Goal: Task Accomplishment & Management: Complete application form

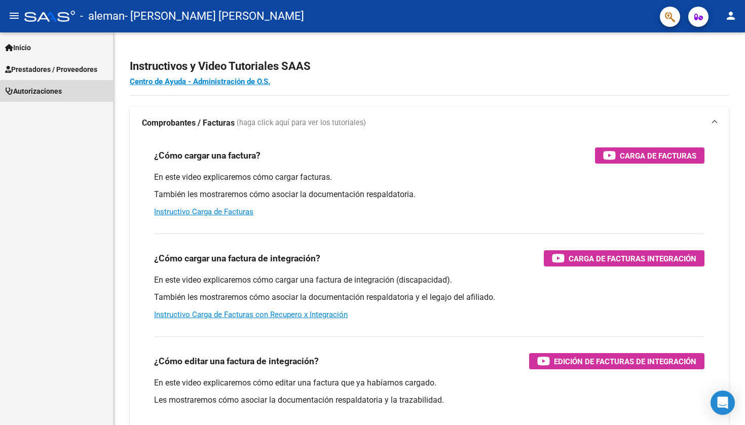
click at [83, 91] on link "Autorizaciones" at bounding box center [56, 91] width 113 height 22
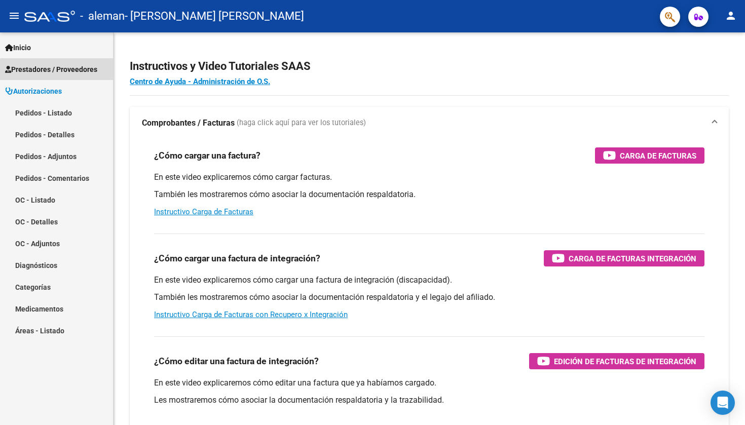
click at [92, 73] on span "Prestadores / Proveedores" at bounding box center [51, 69] width 92 height 11
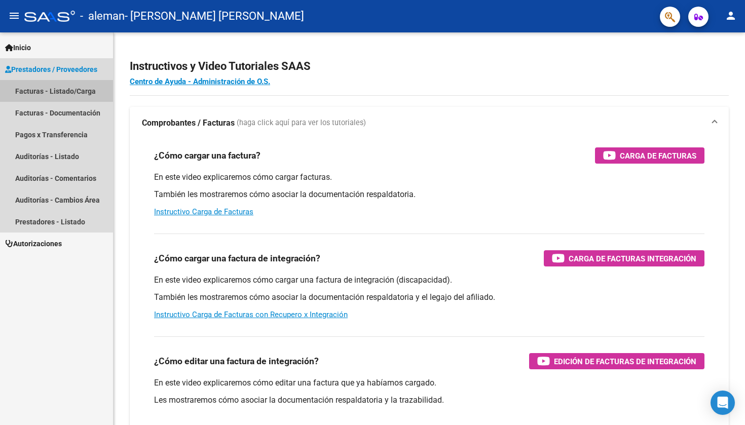
click at [89, 89] on link "Facturas - Listado/Carga" at bounding box center [56, 91] width 113 height 22
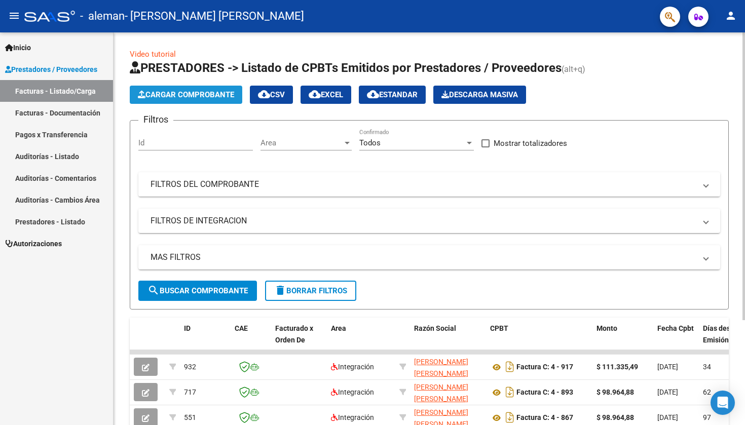
click at [208, 100] on button "Cargar Comprobante" at bounding box center [186, 95] width 113 height 18
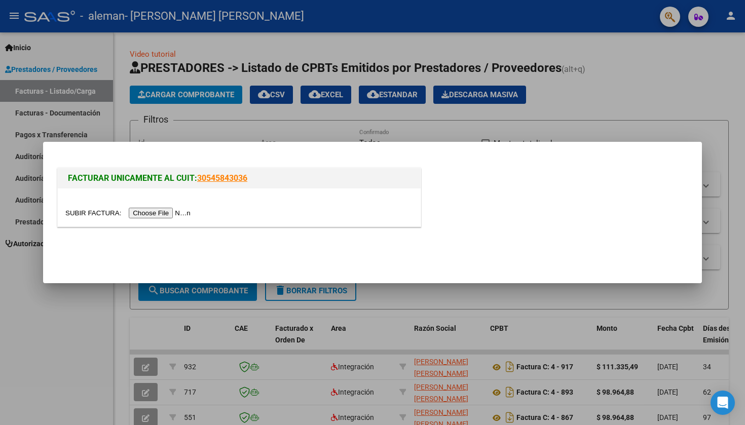
click at [164, 52] on div at bounding box center [372, 212] width 745 height 425
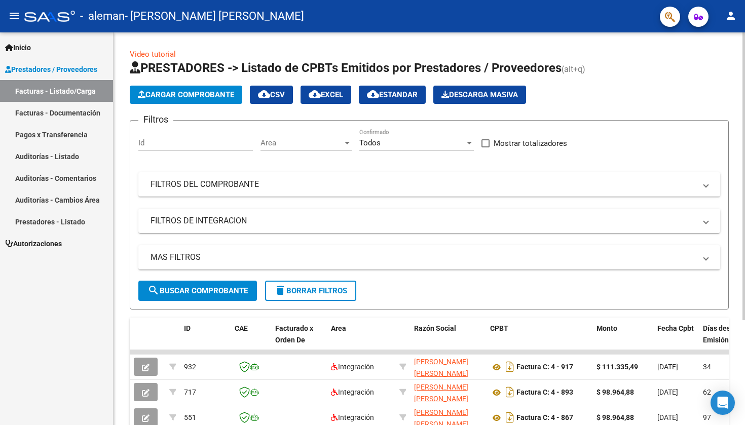
click at [166, 54] on link "Video tutorial" at bounding box center [153, 54] width 46 height 9
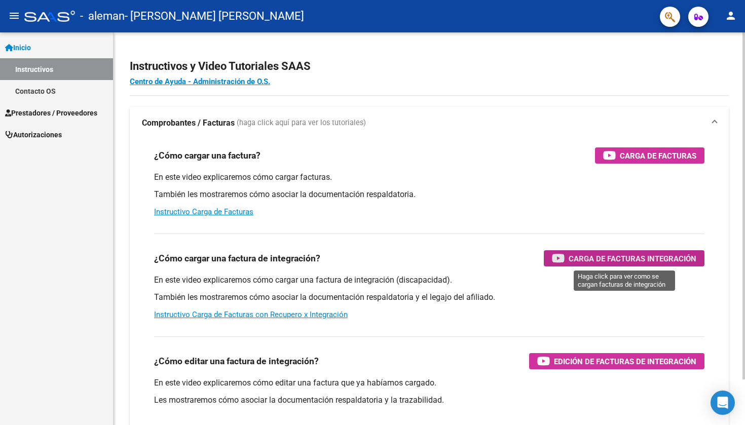
click at [577, 262] on span "Carga de Facturas Integración" at bounding box center [633, 259] width 128 height 13
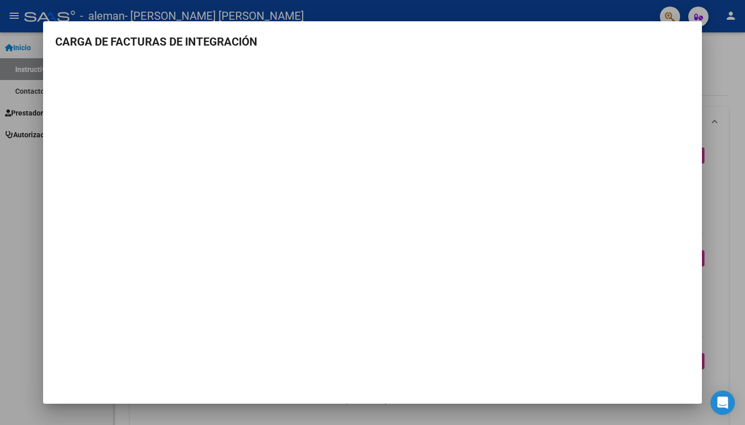
click at [28, 248] on div at bounding box center [372, 212] width 745 height 425
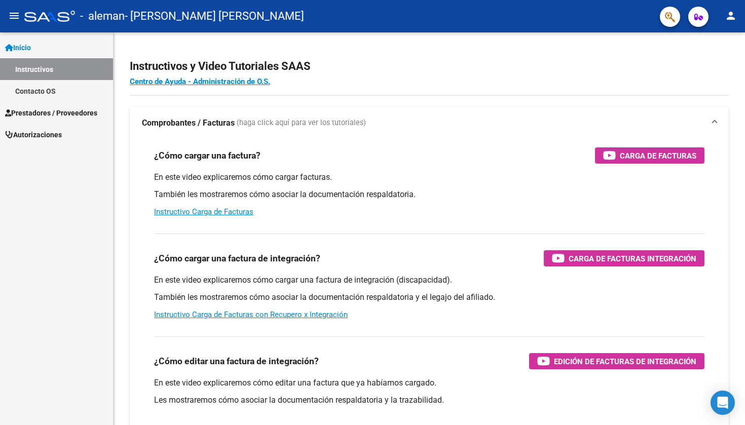
click at [92, 111] on span "Prestadores / Proveedores" at bounding box center [51, 112] width 92 height 11
click at [42, 113] on span "Prestadores / Proveedores" at bounding box center [51, 112] width 92 height 11
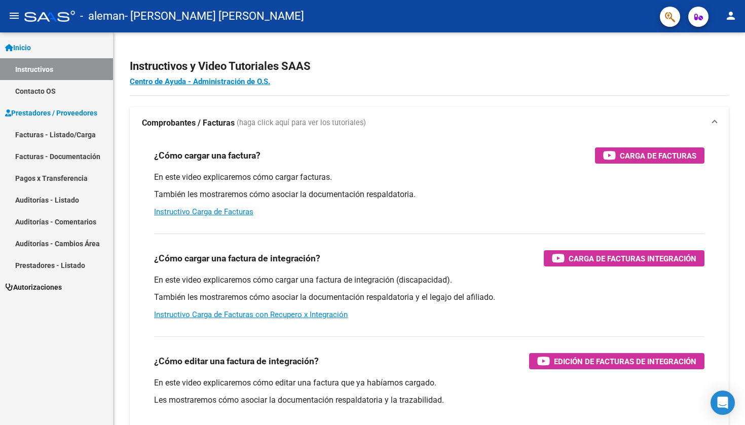
click at [52, 136] on link "Facturas - Listado/Carga" at bounding box center [56, 135] width 113 height 22
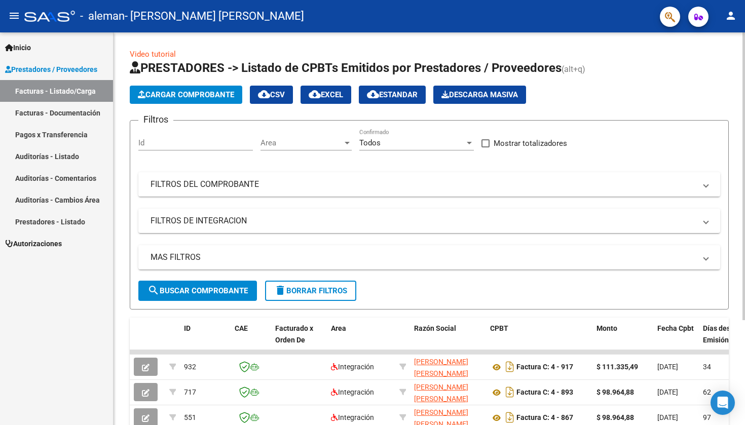
click at [215, 78] on app-list-header "PRESTADORES -> Listado de CPBTs Emitidos por Prestadores / Proveedores (alt+q) …" at bounding box center [429, 185] width 599 height 250
click at [219, 95] on span "Cargar Comprobante" at bounding box center [186, 94] width 96 height 9
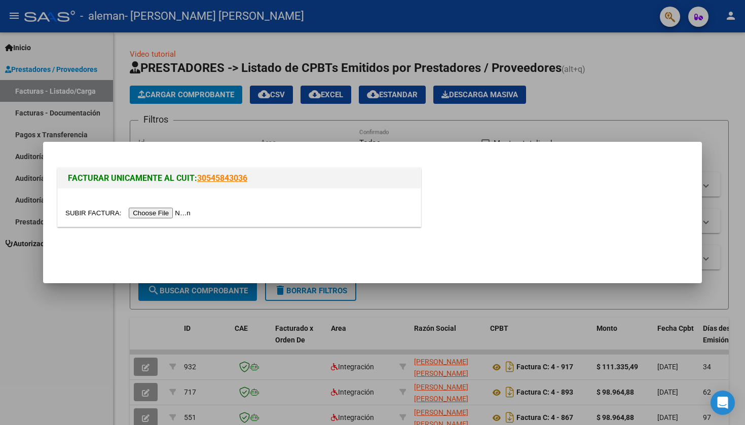
click at [147, 212] on input "file" at bounding box center [129, 213] width 128 height 11
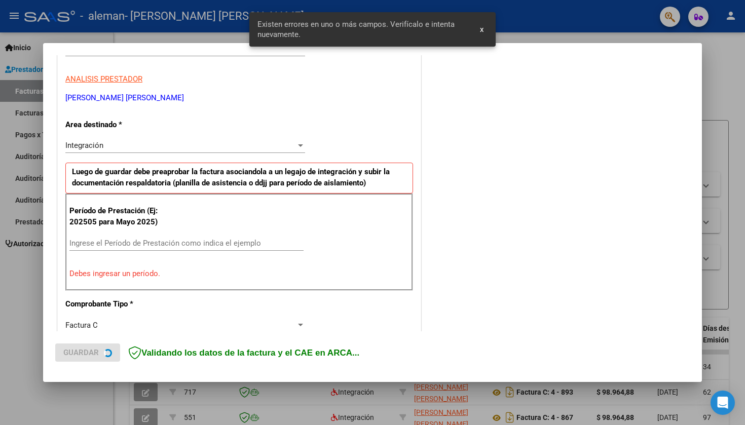
scroll to position [194, 0]
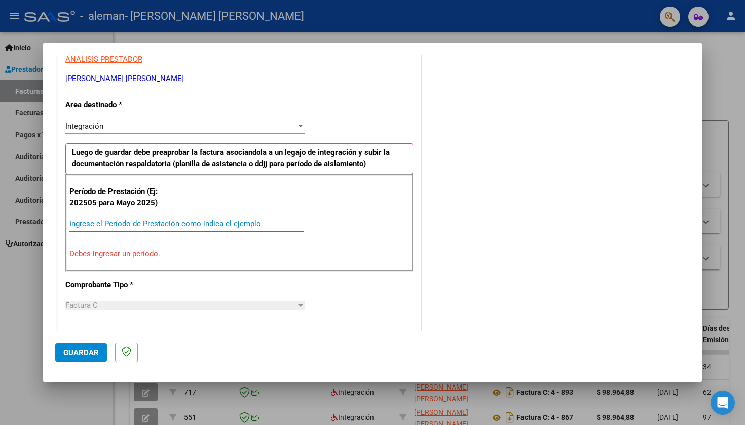
click at [114, 222] on input "Ingrese el Período de Prestación como indica el ejemplo" at bounding box center [186, 224] width 234 height 9
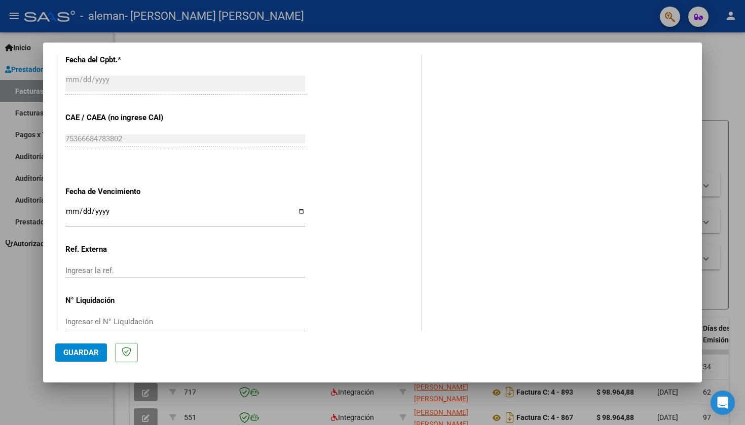
scroll to position [0, 0]
type input "202508"
click at [88, 352] on span "Guardar" at bounding box center [80, 352] width 35 height 9
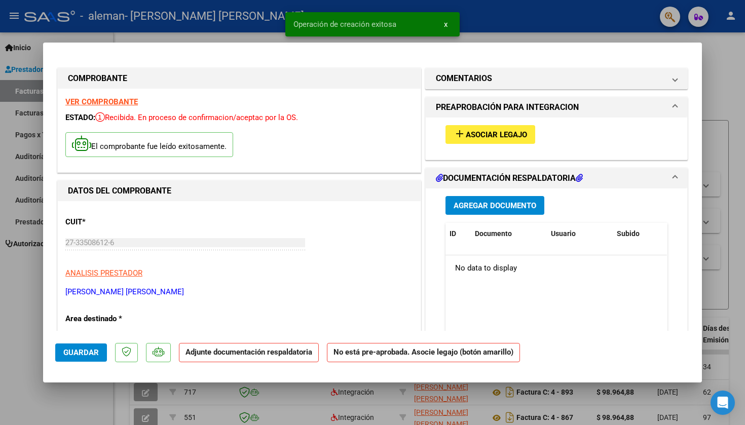
click at [213, 354] on strong "Adjunte documentación respaldatoria" at bounding box center [249, 352] width 127 height 9
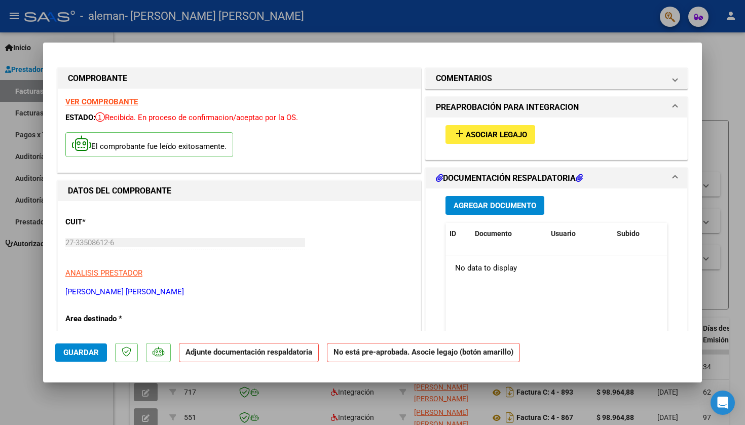
click at [236, 346] on p "Adjunte documentación respaldatoria" at bounding box center [249, 353] width 140 height 20
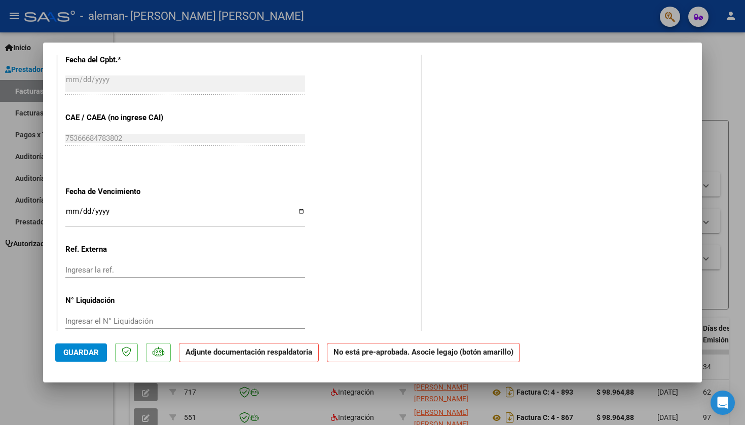
click at [84, 350] on span "Guardar" at bounding box center [80, 352] width 35 height 9
click at [234, 349] on strong "Adjunte documentación respaldatoria" at bounding box center [249, 352] width 127 height 9
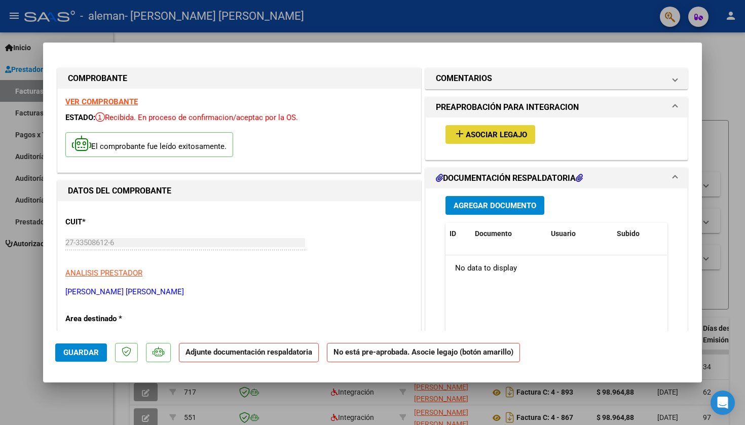
click at [493, 134] on span "Asociar Legajo" at bounding box center [496, 134] width 61 height 9
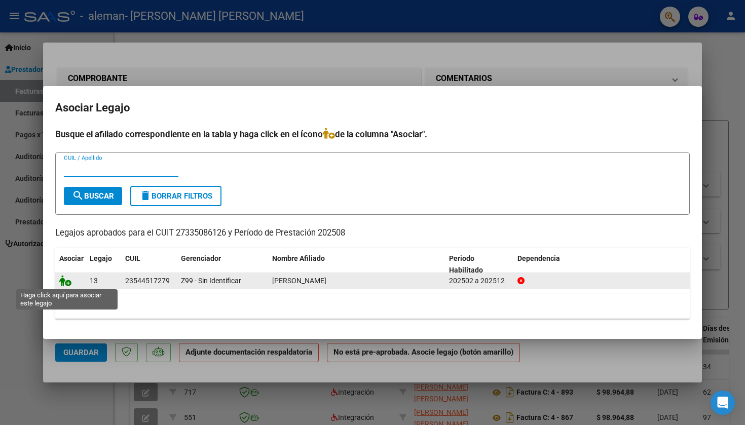
click at [67, 283] on icon at bounding box center [65, 280] width 12 height 11
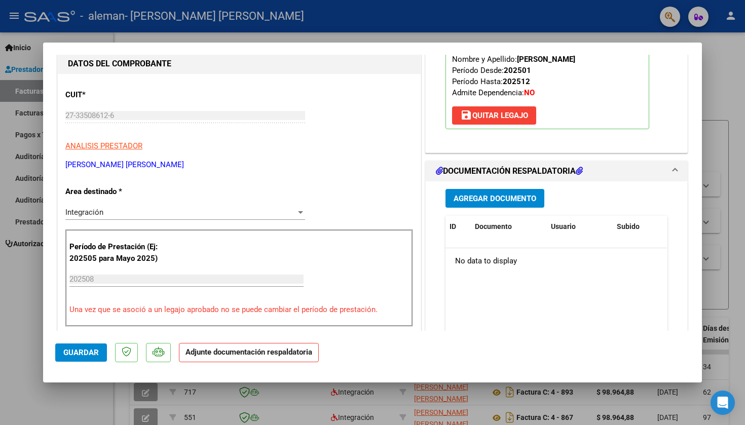
scroll to position [131, 0]
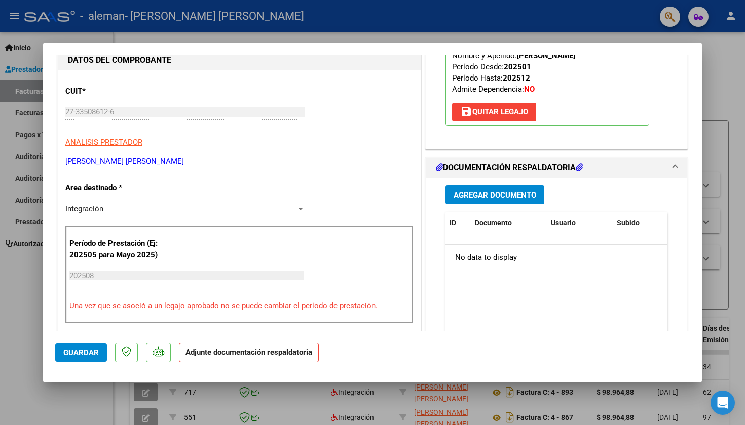
click at [478, 192] on span "Agregar Documento" at bounding box center [495, 195] width 83 height 9
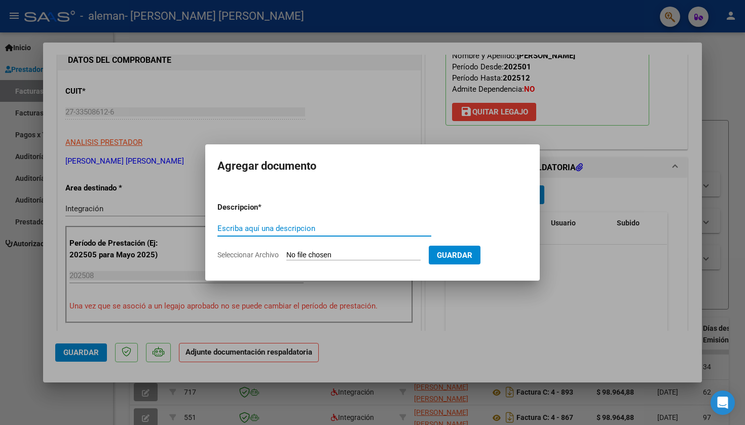
click at [268, 231] on input "Escriba aquí una descripcion" at bounding box center [325, 228] width 214 height 9
type input "Planilla de asistencia"
click at [333, 256] on input "Seleccionar Archivo" at bounding box center [353, 256] width 134 height 10
type input "C:\fakepath\PLANILLA DE ASISTENCIA TERAPIA OCUPACIONAL-2.pdf"
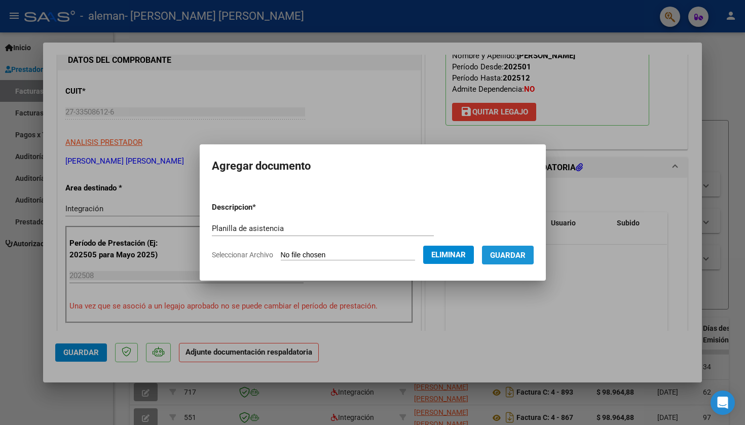
click at [508, 255] on span "Guardar" at bounding box center [507, 255] width 35 height 9
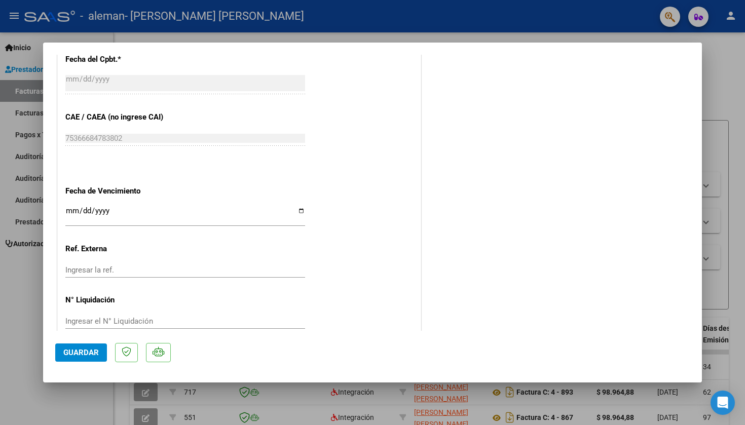
scroll to position [613, 0]
click at [73, 353] on span "Guardar" at bounding box center [80, 352] width 35 height 9
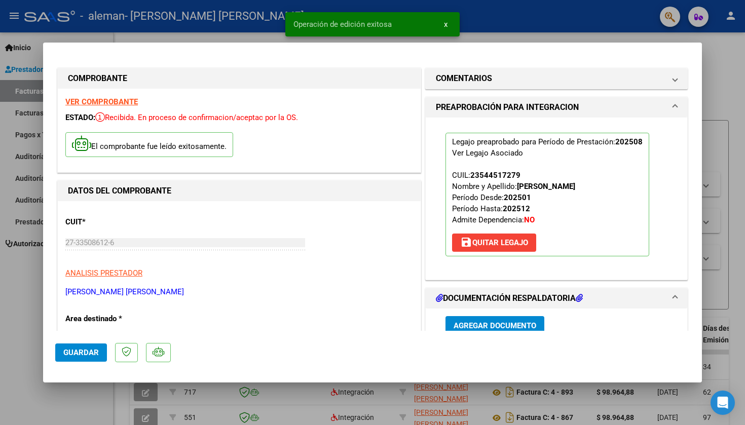
scroll to position [0, 0]
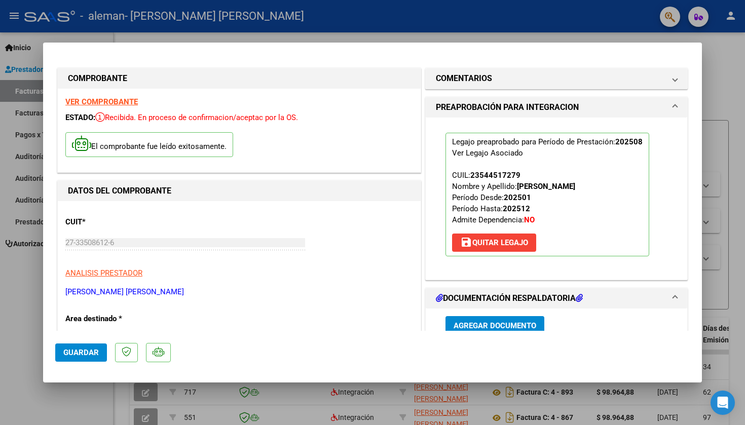
click at [410, 36] on div at bounding box center [372, 212] width 745 height 425
type input "$ 0,00"
